Goal: Task Accomplishment & Management: Complete application form

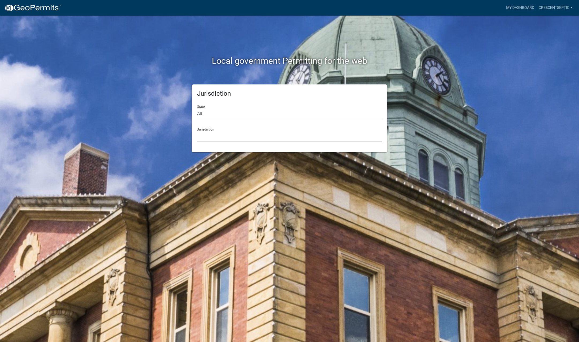
click at [207, 115] on select "All [US_STATE] [US_STATE] [US_STATE] [US_STATE] [US_STATE] [US_STATE] [US_STATE…" at bounding box center [289, 113] width 185 height 11
select select "[US_STATE]"
click at [197, 108] on select "All [US_STATE] [US_STATE] [US_STATE] [US_STATE] [US_STATE] [US_STATE] [US_STATE…" at bounding box center [289, 113] width 185 height 11
click at [206, 137] on select "[GEOGRAPHIC_DATA], [US_STATE] [GEOGRAPHIC_DATA], [US_STATE] [GEOGRAPHIC_DATA], …" at bounding box center [289, 136] width 185 height 11
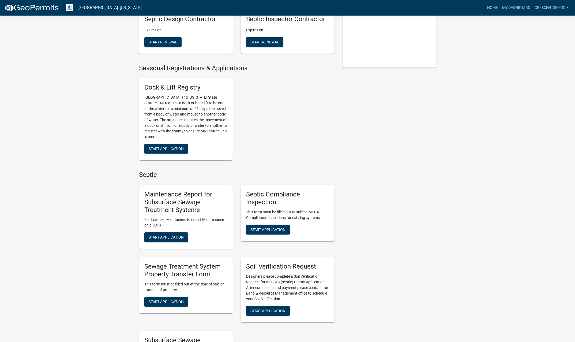
scroll to position [161, 0]
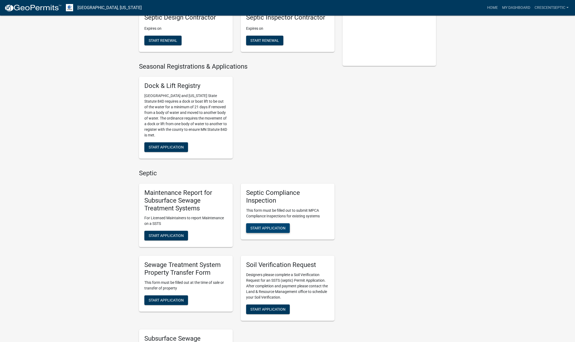
click at [258, 225] on span "Start Application" at bounding box center [267, 227] width 35 height 4
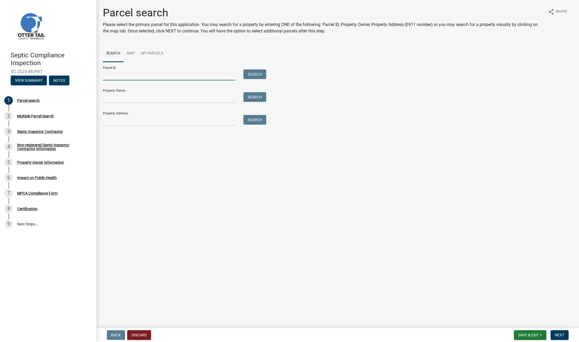
click at [142, 71] on input "Parcel ID:" at bounding box center [169, 74] width 133 height 11
paste input "25000990458000"
type input "25000990458000"
click at [263, 77] on button "Search" at bounding box center [254, 74] width 23 height 10
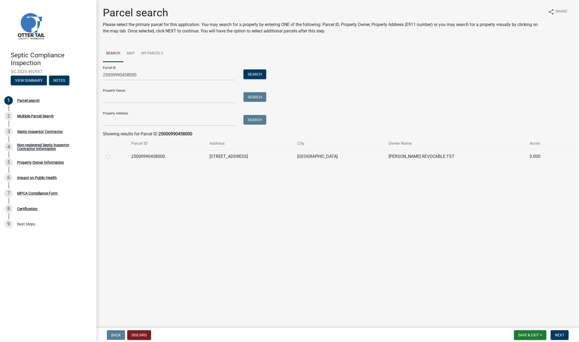
drag, startPoint x: 107, startPoint y: 157, endPoint x: 140, endPoint y: 172, distance: 36.4
click at [112, 153] on label at bounding box center [112, 153] width 0 height 0
click at [112, 157] on input "radio" at bounding box center [113, 154] width 3 height 3
radio input "true"
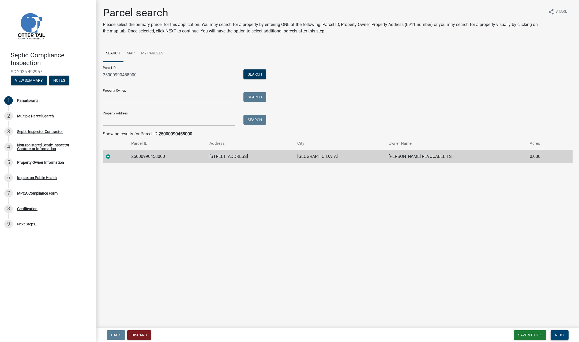
click at [559, 336] on span "Next" at bounding box center [559, 335] width 9 height 4
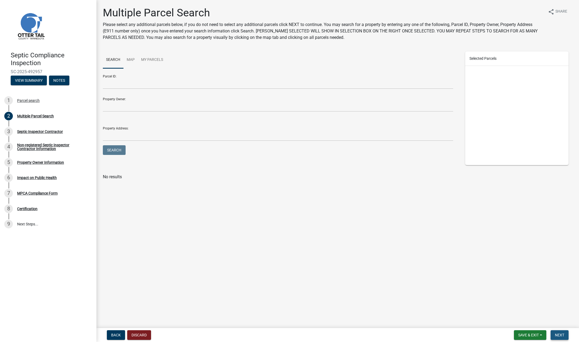
click at [560, 333] on span "Next" at bounding box center [559, 335] width 9 height 4
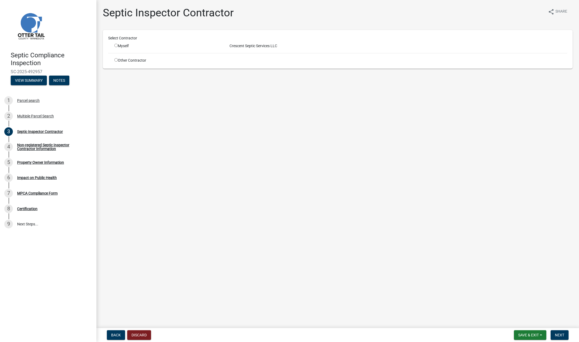
click at [116, 45] on input "radio" at bounding box center [115, 45] width 3 height 3
radio input "true"
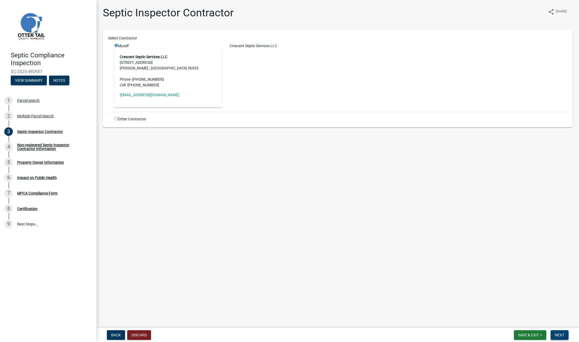
click at [557, 331] on button "Next" at bounding box center [559, 335] width 18 height 10
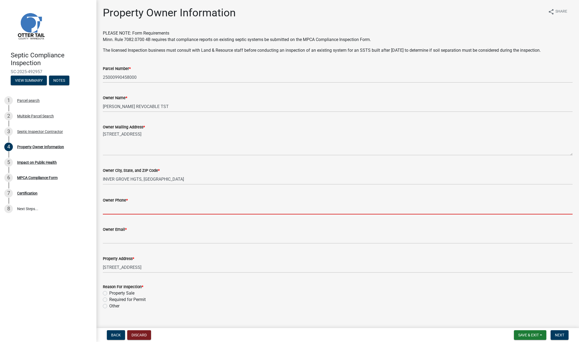
click at [127, 210] on input "Owner Phone *" at bounding box center [338, 208] width 470 height 11
paste input "[PHONE_NUMBER]"
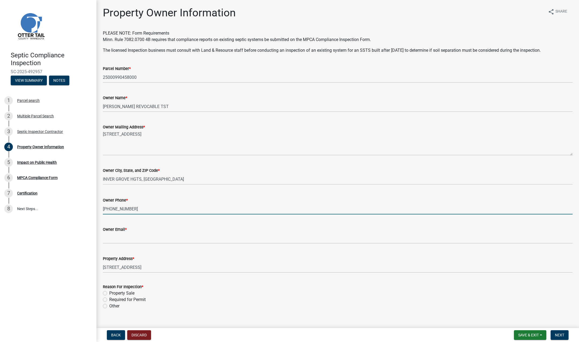
type input "[PHONE_NUMBER]"
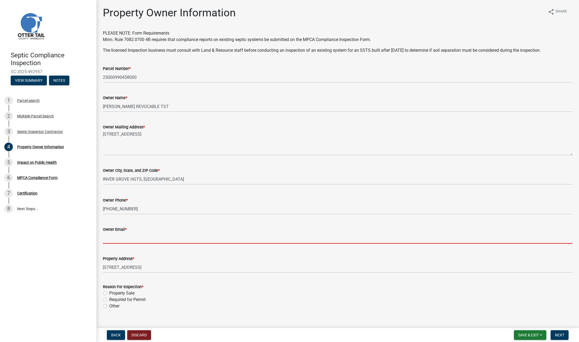
click at [121, 238] on input "Owner Email *" at bounding box center [338, 237] width 470 height 11
paste input "jkruse at [DOMAIN_NAME]"
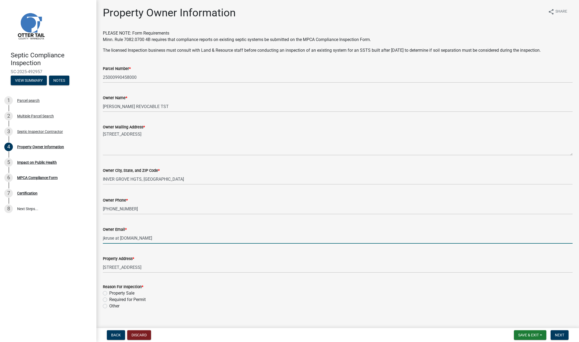
drag, startPoint x: 121, startPoint y: 238, endPoint x: 115, endPoint y: 238, distance: 6.2
click at [115, 238] on input "jkruse at [DOMAIN_NAME]" at bounding box center [338, 237] width 470 height 11
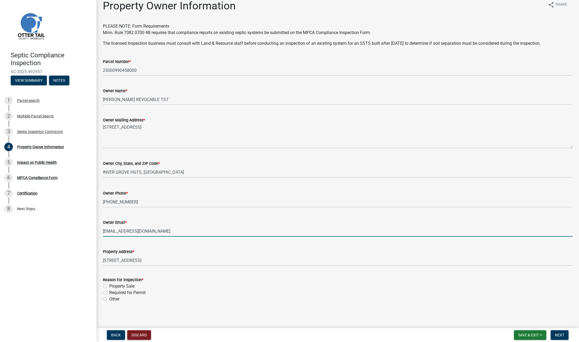
scroll to position [9, 0]
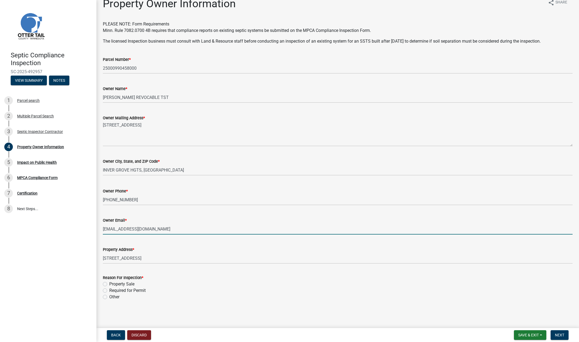
type input "[EMAIL_ADDRESS][DOMAIN_NAME]"
click at [109, 288] on label "Required for Permit" at bounding box center [127, 290] width 36 height 6
click at [109, 288] on input "Required for Permit" at bounding box center [110, 288] width 3 height 3
radio input "true"
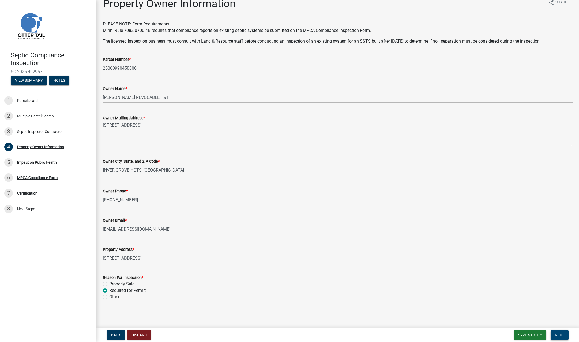
click at [560, 334] on span "Next" at bounding box center [559, 335] width 9 height 4
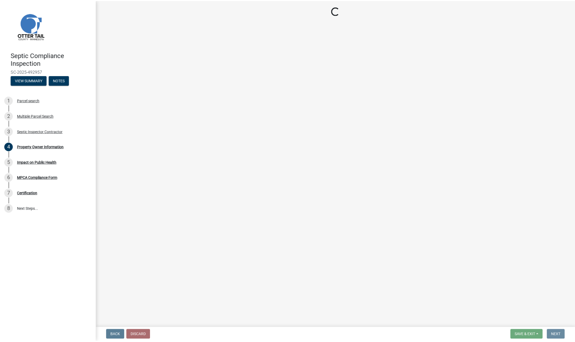
scroll to position [0, 0]
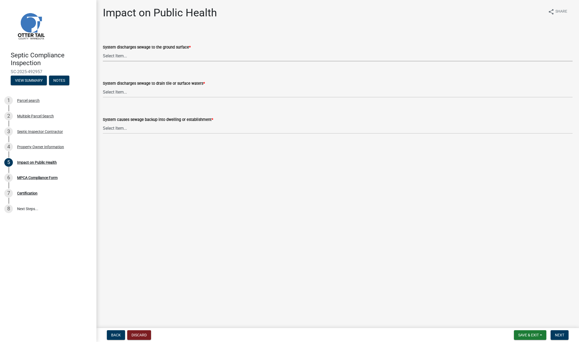
drag, startPoint x: 198, startPoint y: 53, endPoint x: 198, endPoint y: 55, distance: 2.7
click at [198, 53] on select "Select Item... Yes No" at bounding box center [338, 55] width 470 height 11
click at [103, 50] on select "Select Item... Yes No" at bounding box center [338, 55] width 470 height 11
select select "9c5ef684-d0d4-4879-ab12-905ddbd81a72"
click at [164, 88] on select "Select Item... Yes No" at bounding box center [338, 91] width 470 height 11
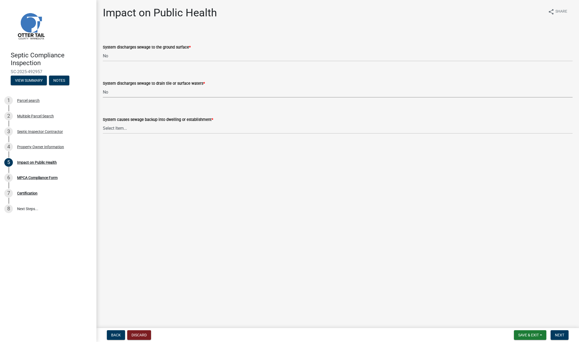
click at [103, 86] on select "Select Item... Yes No" at bounding box center [338, 91] width 470 height 11
select select "7d491a2b-e9f0-4952-b474-53ca749b22af"
click at [162, 130] on select "Select Item... Yes No" at bounding box center [338, 128] width 470 height 11
click at [103, 123] on select "Select Item... Yes No" at bounding box center [338, 128] width 470 height 11
select select "6e07b46b-a403-4f3e-b4fc-218acc732c01"
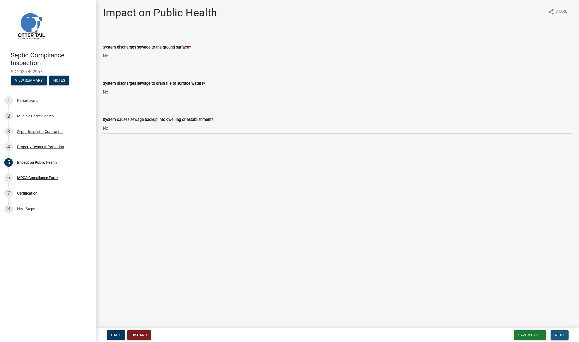
click at [560, 334] on span "Next" at bounding box center [559, 335] width 9 height 4
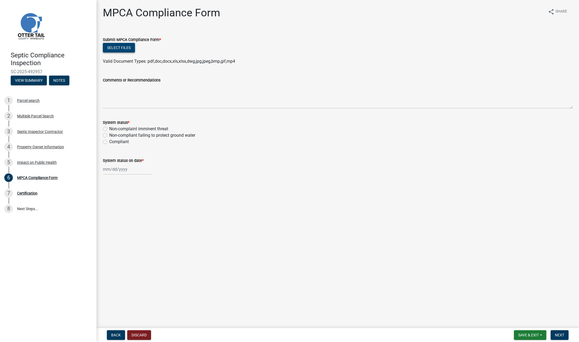
click at [126, 50] on button "Select files" at bounding box center [119, 48] width 32 height 10
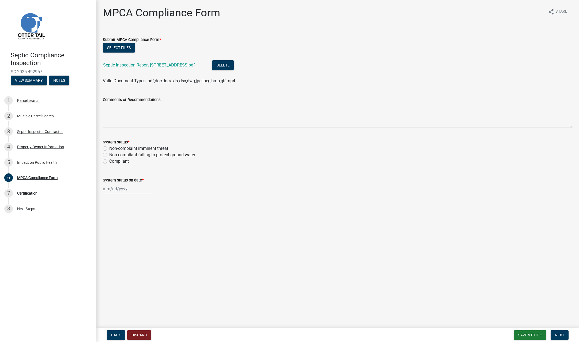
click at [109, 162] on label "Compliant" at bounding box center [119, 161] width 20 height 6
click at [109, 161] on input "Compliant" at bounding box center [110, 159] width 3 height 3
radio input "true"
click at [119, 189] on div at bounding box center [127, 188] width 49 height 11
select select "10"
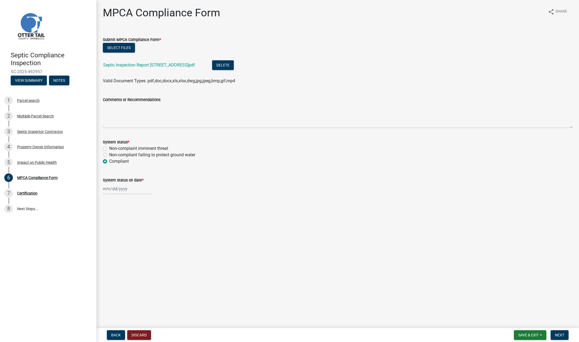
select select "2025"
click at [111, 234] on div "13" at bounding box center [108, 234] width 9 height 9
type input "[DATE]"
click at [559, 334] on span "Next" at bounding box center [559, 335] width 9 height 4
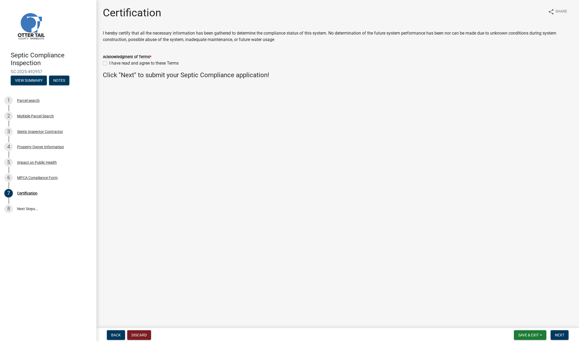
click at [109, 64] on label "I have read and agree to these Terms" at bounding box center [143, 63] width 69 height 6
click at [109, 63] on input "I have read and agree to these Terms" at bounding box center [110, 61] width 3 height 3
checkbox input "true"
click at [561, 334] on span "Next" at bounding box center [559, 335] width 9 height 4
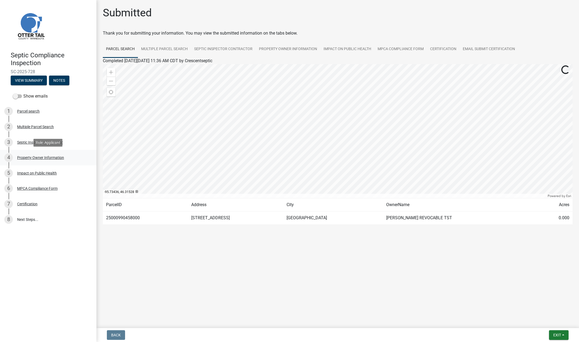
click at [39, 159] on div "Property Owner Information" at bounding box center [40, 158] width 47 height 4
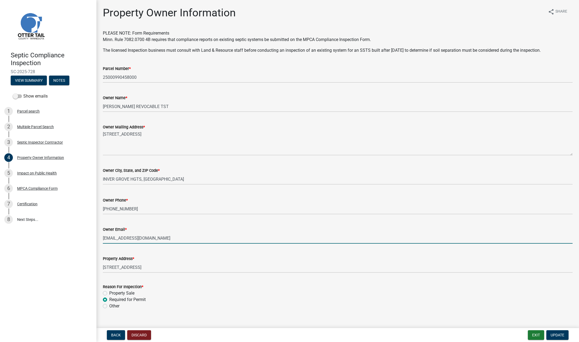
drag, startPoint x: 143, startPoint y: 238, endPoint x: 102, endPoint y: 240, distance: 41.0
click at [102, 240] on div "Owner Email * [EMAIL_ADDRESS][DOMAIN_NAME]" at bounding box center [338, 230] width 478 height 25
click at [539, 333] on button "Exit" at bounding box center [536, 335] width 16 height 10
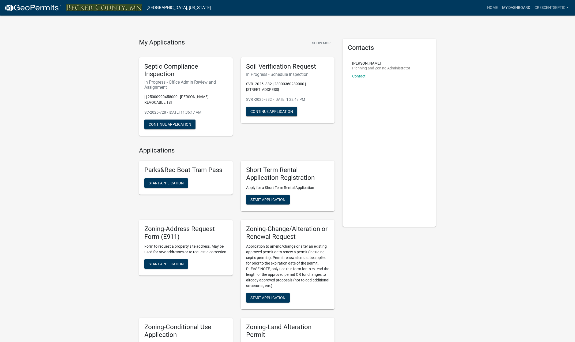
click at [511, 6] on link "My Dashboard" at bounding box center [516, 8] width 32 height 10
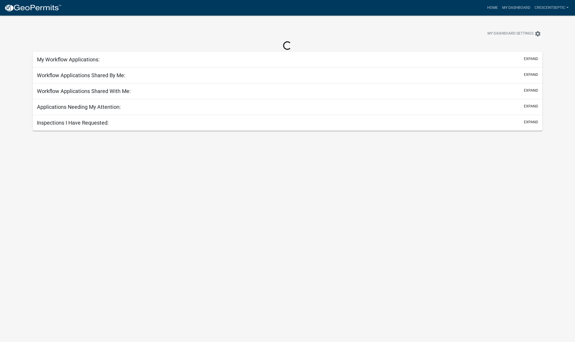
select select "3: 100"
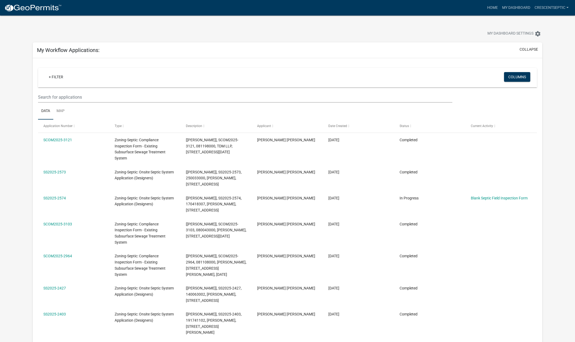
click at [31, 9] on img at bounding box center [32, 8] width 57 height 8
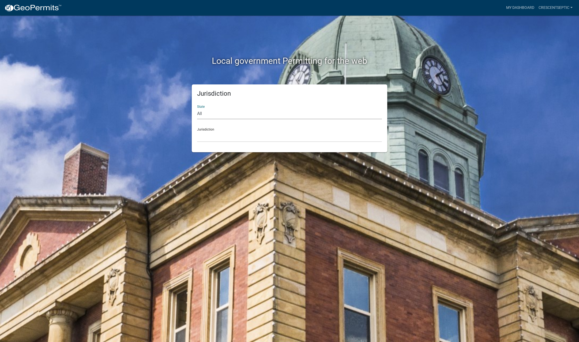
click at [201, 112] on select "All [US_STATE] [US_STATE] [US_STATE] [US_STATE] [US_STATE] [US_STATE] [US_STATE…" at bounding box center [289, 113] width 185 height 11
click at [197, 108] on select "All [US_STATE] [US_STATE] [US_STATE] [US_STATE] [US_STATE] [US_STATE] [US_STATE…" at bounding box center [289, 113] width 185 height 11
click at [208, 171] on div "Local government Permitting for the web Jurisdiction State All [US_STATE] [US_S…" at bounding box center [289, 171] width 579 height 342
click at [203, 114] on select "All [US_STATE] [US_STATE] [US_STATE] [US_STATE] [US_STATE] [US_STATE] [US_STATE…" at bounding box center [289, 113] width 185 height 11
select select "[US_STATE]"
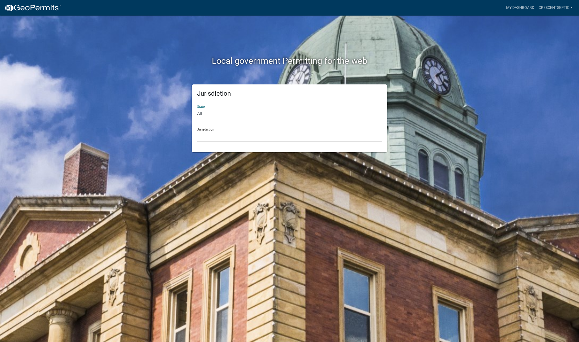
click at [197, 108] on select "All [US_STATE] [US_STATE] [US_STATE] [US_STATE] [US_STATE] [US_STATE] [US_STATE…" at bounding box center [289, 113] width 185 height 11
click at [209, 134] on select "[GEOGRAPHIC_DATA], [US_STATE] [GEOGRAPHIC_DATA], [US_STATE] [GEOGRAPHIC_DATA], …" at bounding box center [289, 136] width 185 height 11
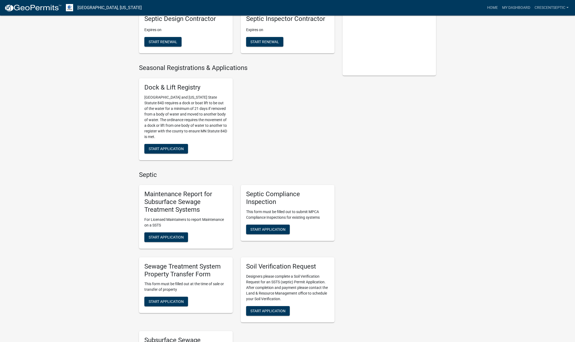
scroll to position [161, 0]
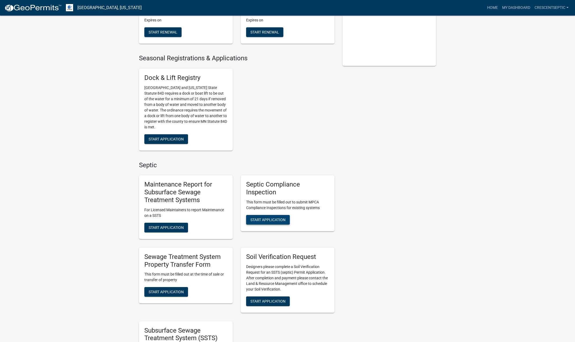
click at [264, 217] on span "Start Application" at bounding box center [267, 219] width 35 height 4
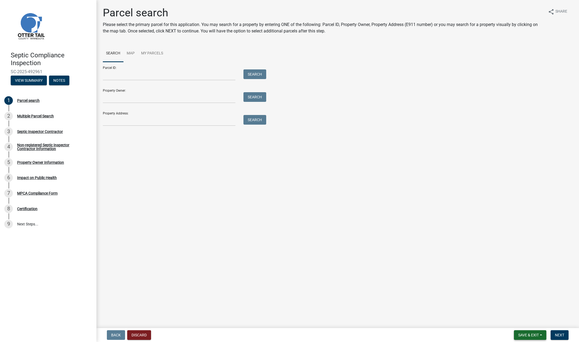
click at [532, 337] on span "Save & Exit" at bounding box center [528, 335] width 21 height 4
click at [518, 319] on button "Save & Exit" at bounding box center [524, 320] width 43 height 13
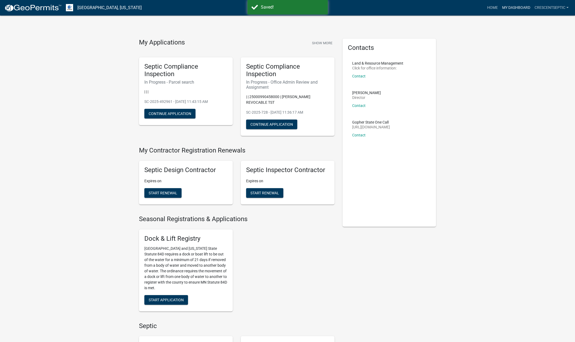
click at [512, 7] on link "My Dashboard" at bounding box center [516, 8] width 32 height 10
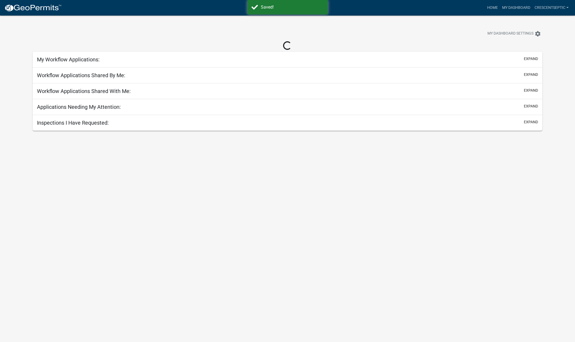
select select "3: 100"
